Goal: Transaction & Acquisition: Purchase product/service

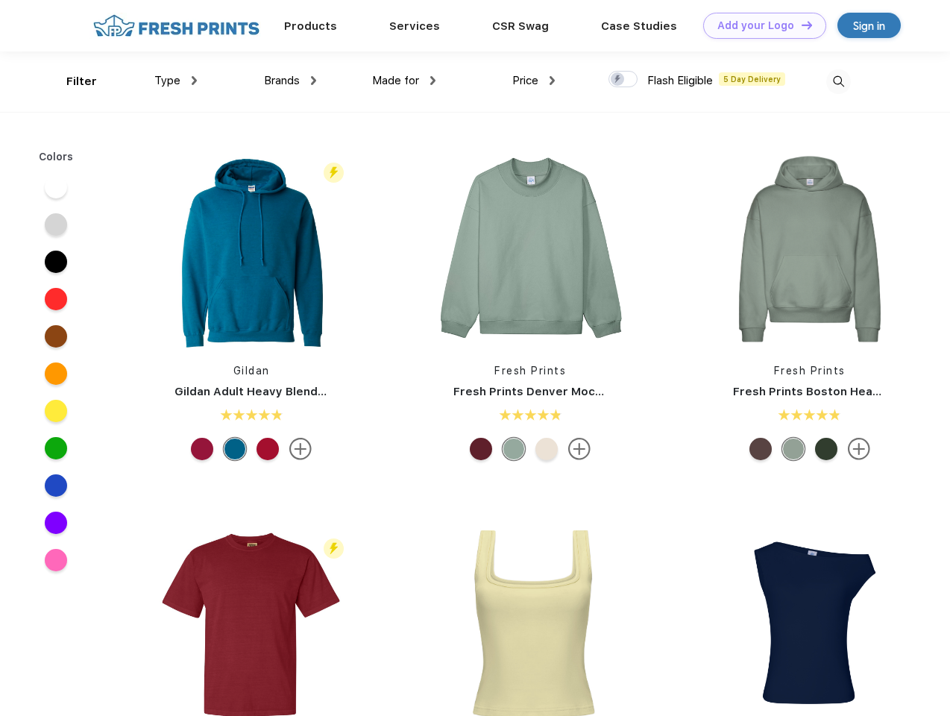
click at [759, 25] on link "Add your Logo Design Tool" at bounding box center [764, 26] width 123 height 26
click at [0, 0] on div "Design Tool" at bounding box center [0, 0] width 0 height 0
click at [800, 25] on link "Add your Logo Design Tool" at bounding box center [764, 26] width 123 height 26
click at [72, 81] on div "Filter" at bounding box center [81, 81] width 31 height 17
click at [176, 81] on span "Type" at bounding box center [167, 80] width 26 height 13
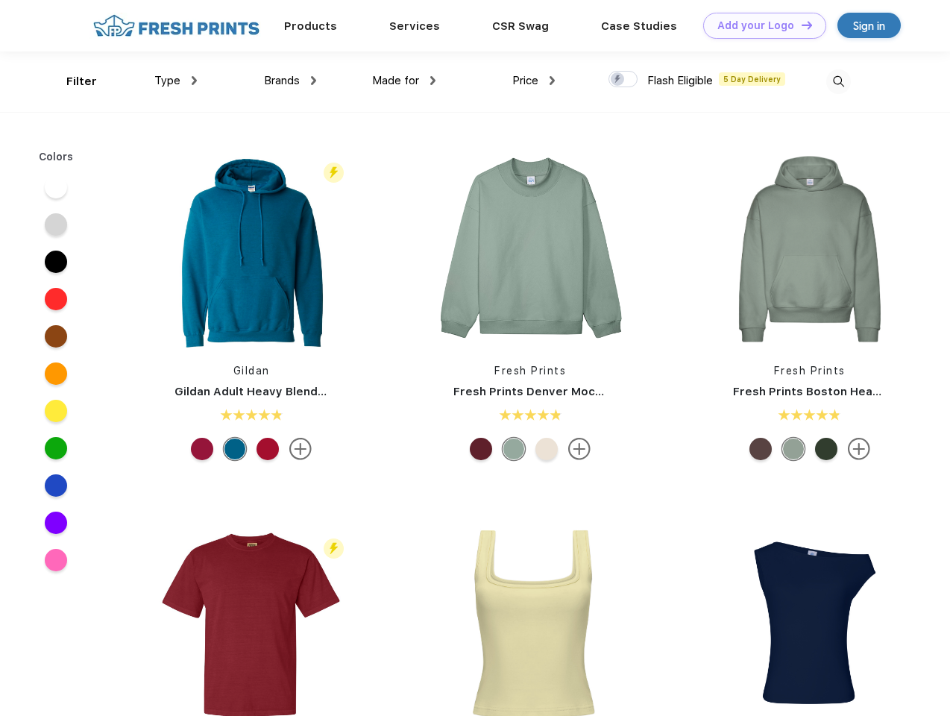
click at [290, 81] on span "Brands" at bounding box center [282, 80] width 36 height 13
click at [404, 81] on span "Made for" at bounding box center [395, 80] width 47 height 13
click at [534, 81] on span "Price" at bounding box center [525, 80] width 26 height 13
click at [624, 80] on div at bounding box center [623, 79] width 29 height 16
click at [618, 80] on input "checkbox" at bounding box center [614, 75] width 10 height 10
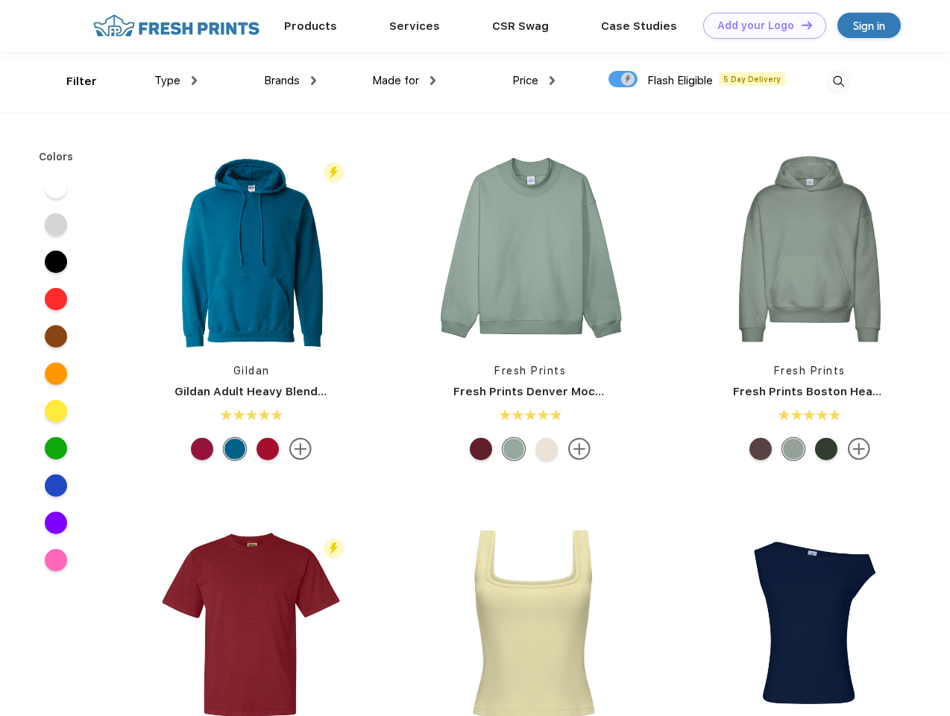
click at [838, 81] on img at bounding box center [838, 81] width 25 height 25
